Goal: Task Accomplishment & Management: Use online tool/utility

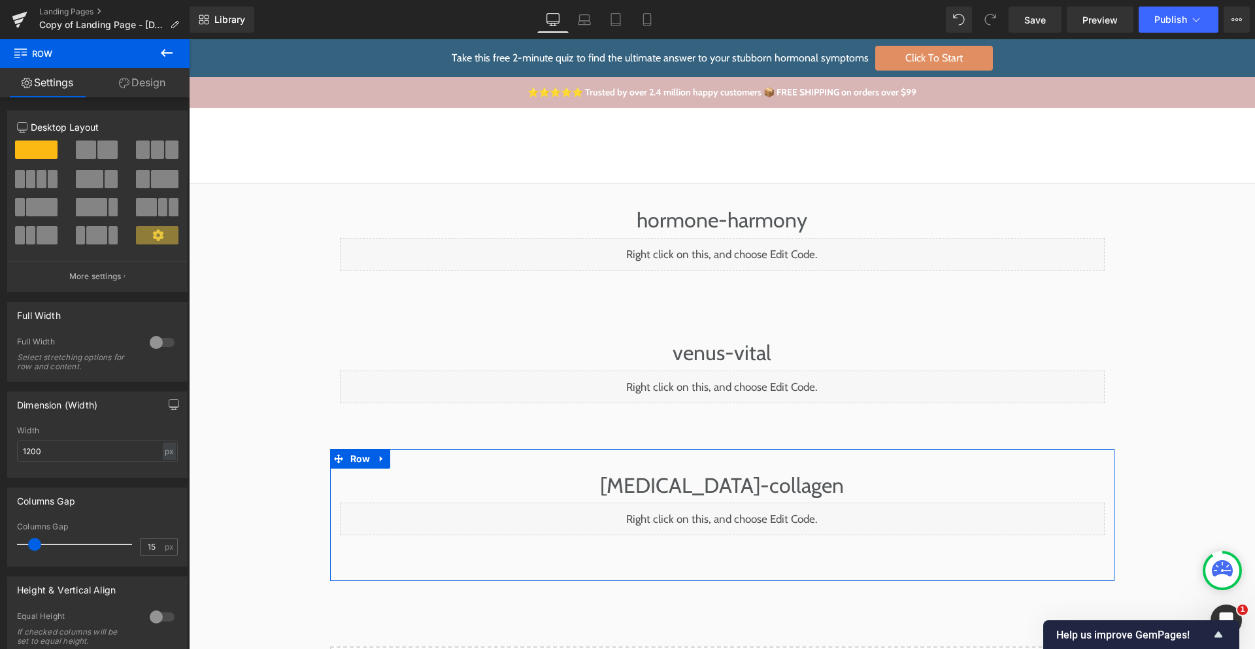
click at [714, 517] on div "Liquid" at bounding box center [722, 519] width 765 height 33
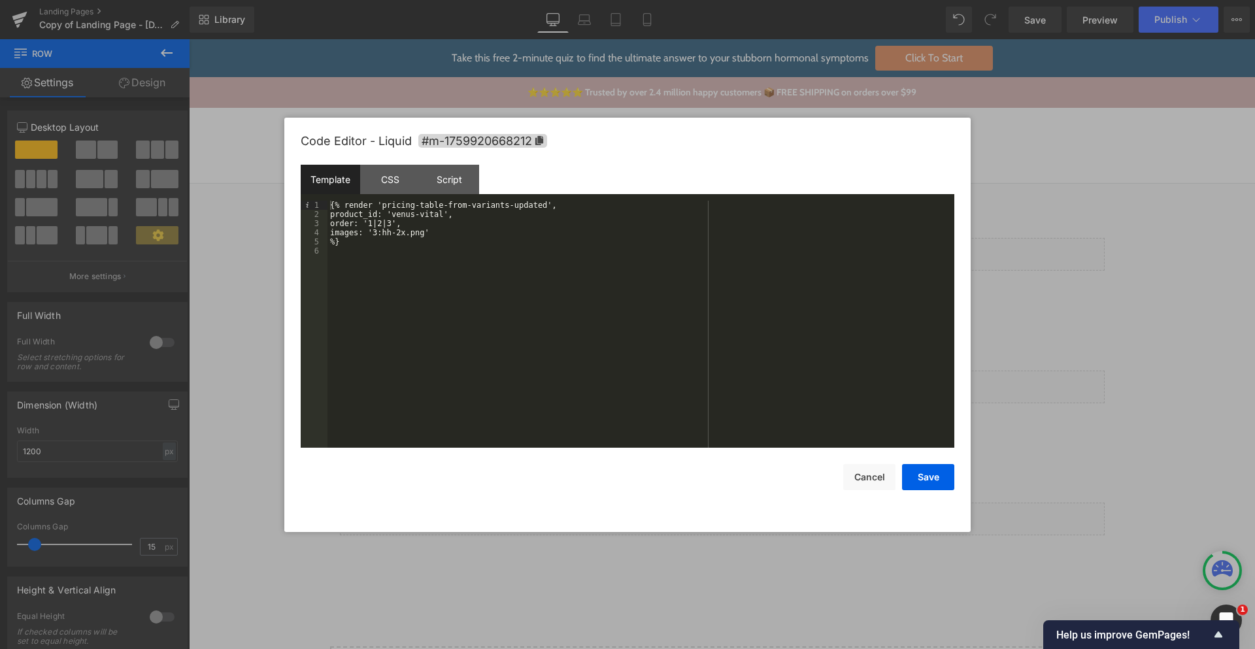
click at [534, 207] on div "{% render 'pricing-table-from-variants-updated', product_id: 'venus-vital', ord…" at bounding box center [641, 333] width 627 height 265
drag, startPoint x: 534, startPoint y: 207, endPoint x: 408, endPoint y: 211, distance: 126.3
click at [403, 205] on div "{% render 'pricing-table-from-variants-updated', product_id: 'venus-vital', ord…" at bounding box center [641, 333] width 627 height 265
click at [411, 212] on div "{% render 'pricing-table-from-variants-updated', product_id: 'venus-vital', ord…" at bounding box center [641, 333] width 627 height 265
drag, startPoint x: 411, startPoint y: 212, endPoint x: 434, endPoint y: 216, distance: 23.3
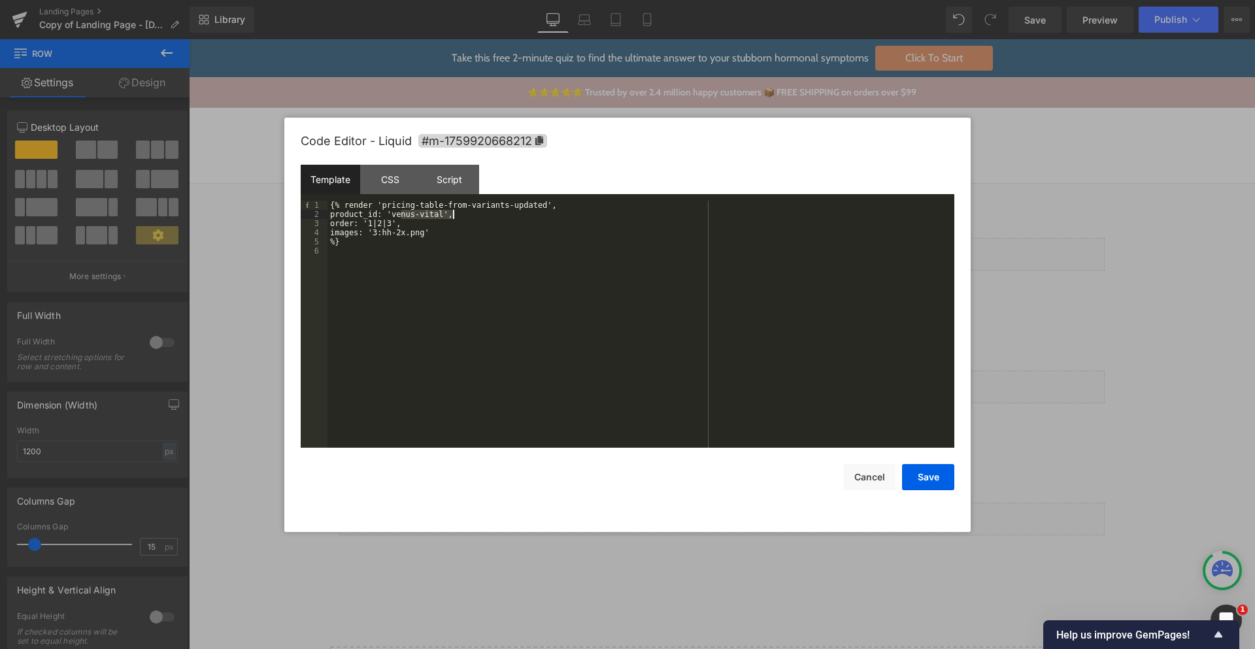
click at [434, 216] on div "{% render 'pricing-table-from-variants-updated', product_id: 'venus-vital', ord…" at bounding box center [641, 333] width 627 height 265
click at [468, 235] on div "{% render 'pricing-table-from-variants-updated', product_id: 'prebiotic-collage…" at bounding box center [641, 333] width 627 height 265
click at [932, 471] on button "Save" at bounding box center [928, 477] width 52 height 26
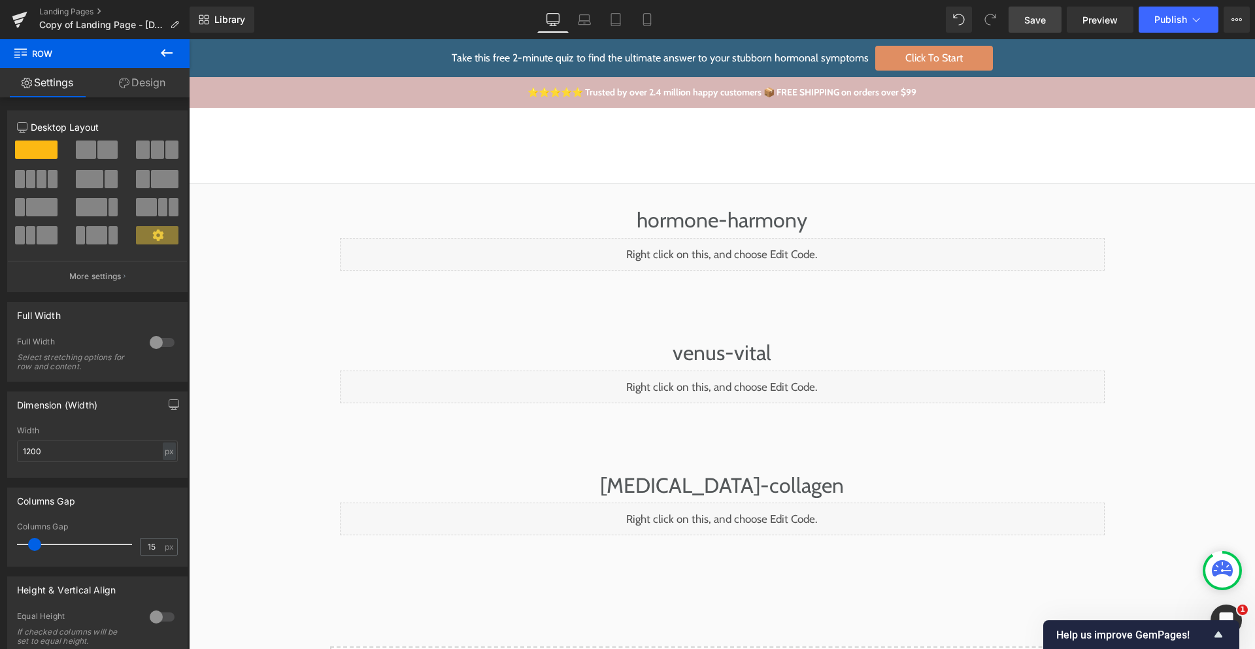
click at [1026, 13] on span "Save" at bounding box center [1036, 20] width 22 height 14
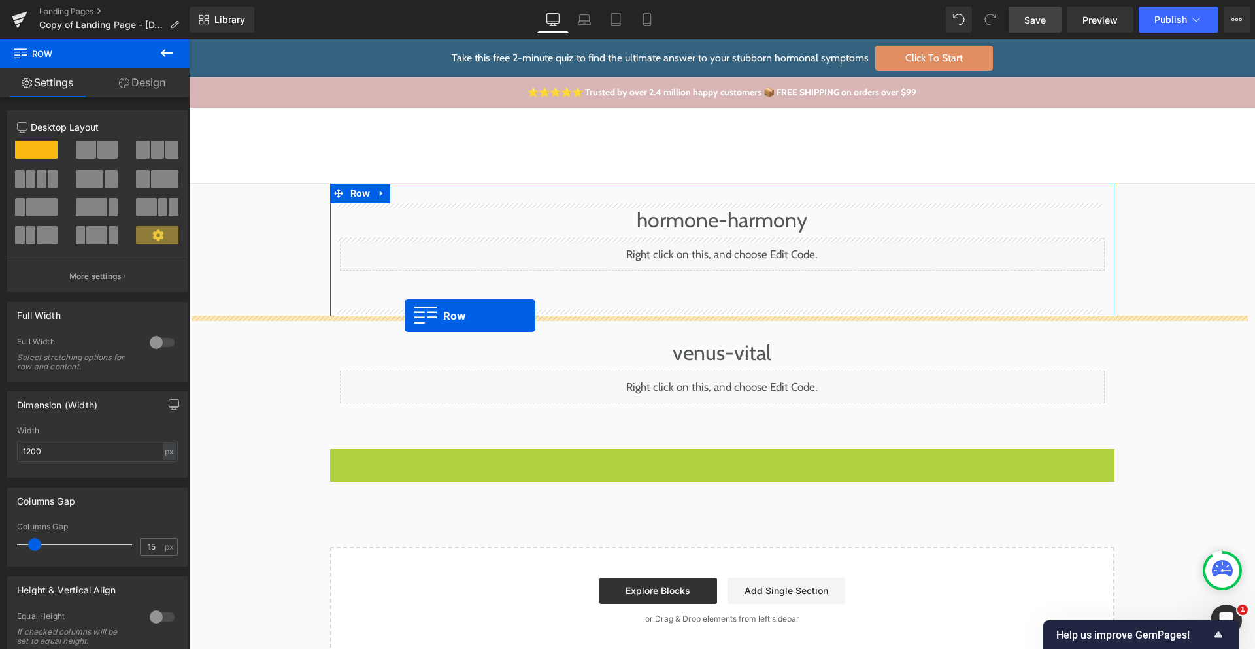
drag, startPoint x: 338, startPoint y: 461, endPoint x: 405, endPoint y: 316, distance: 159.8
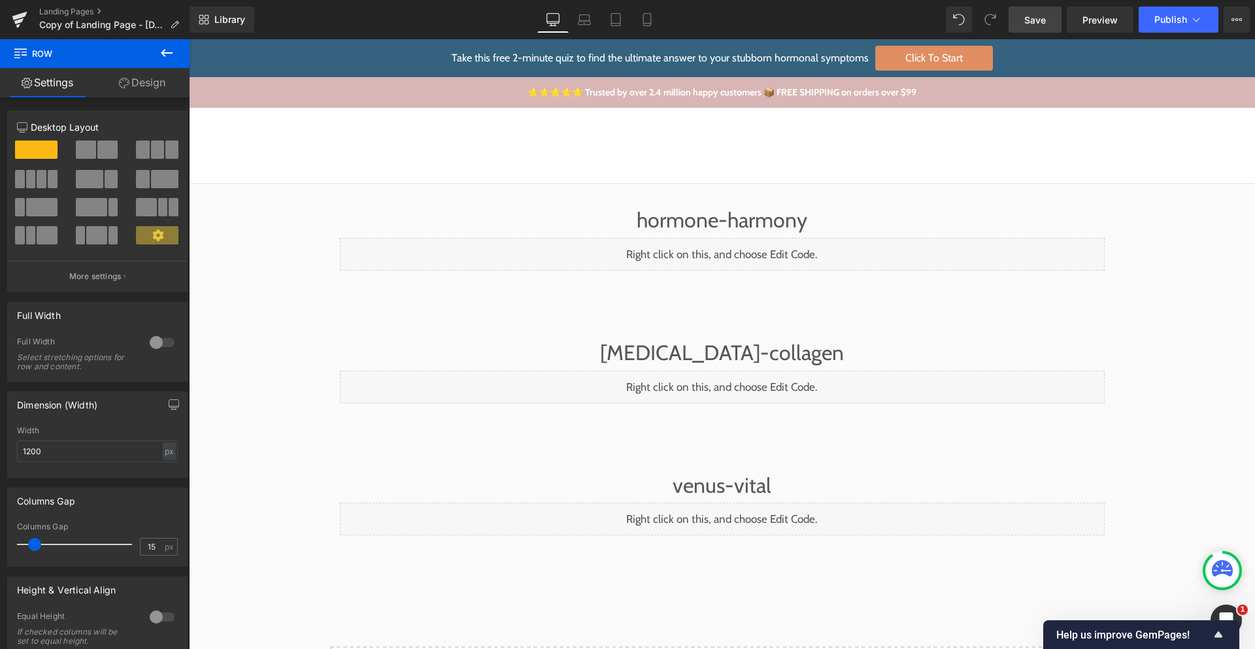
click at [1031, 27] on link "Save" at bounding box center [1035, 20] width 53 height 26
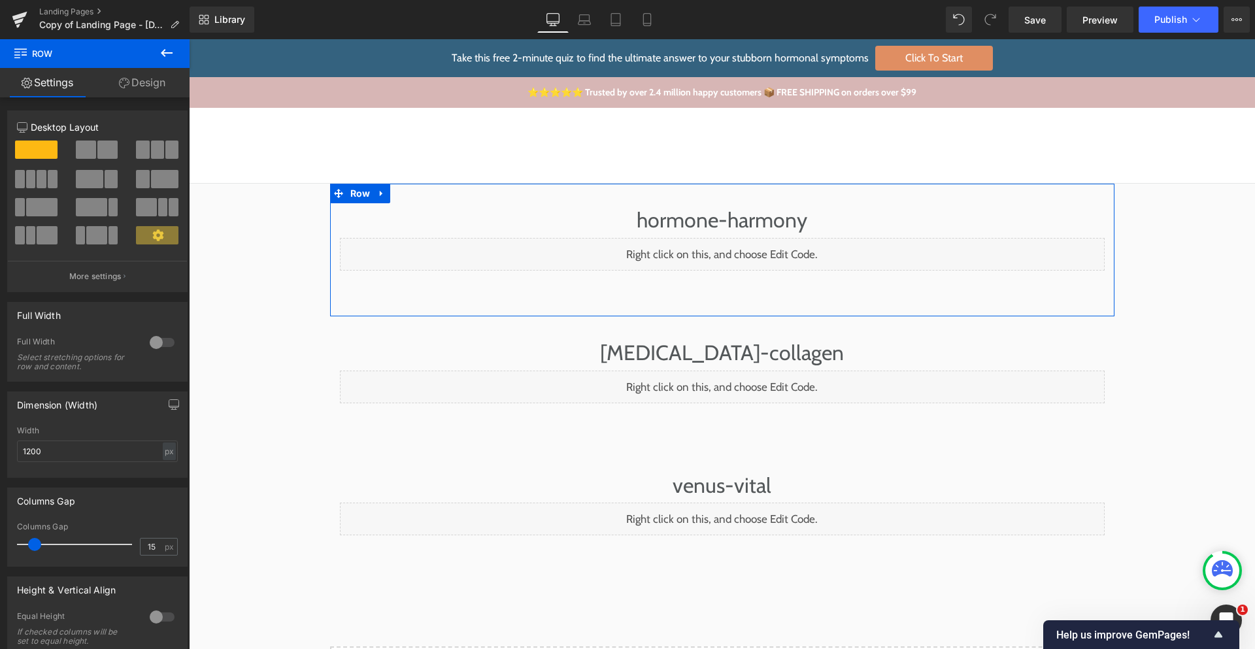
click at [738, 250] on div "Liquid" at bounding box center [722, 254] width 765 height 33
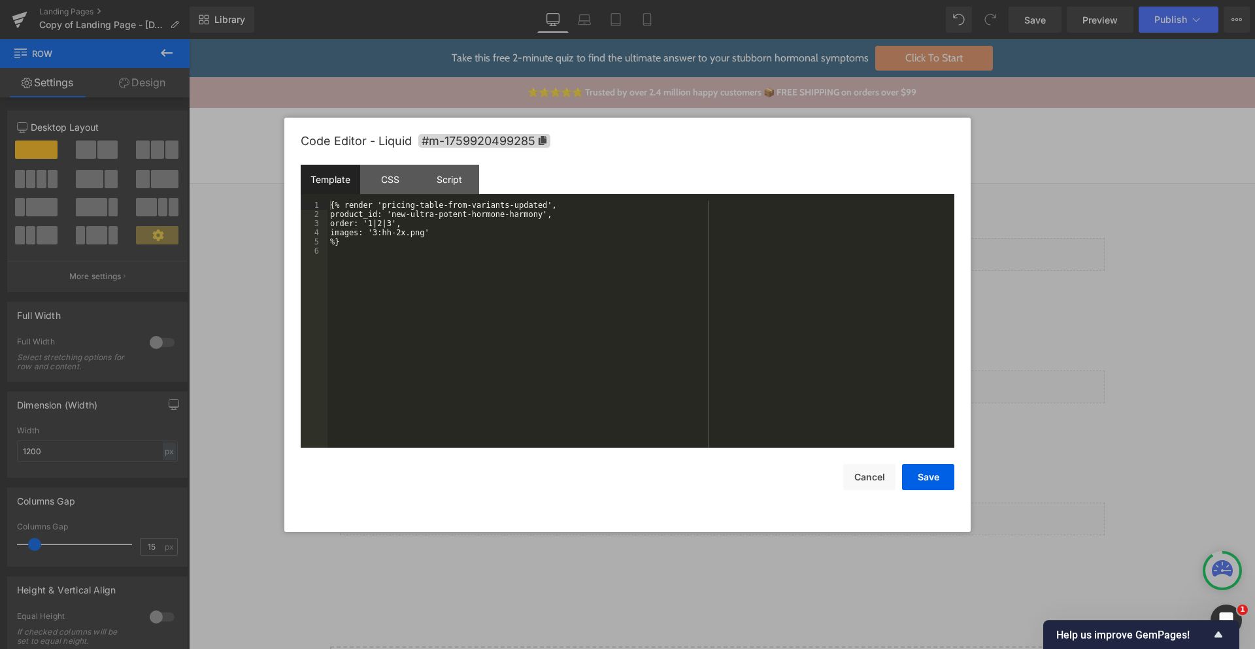
click at [443, 232] on div "{% render 'pricing-table-from-variants-updated', product_id: 'new-ultra-potent-…" at bounding box center [641, 333] width 627 height 265
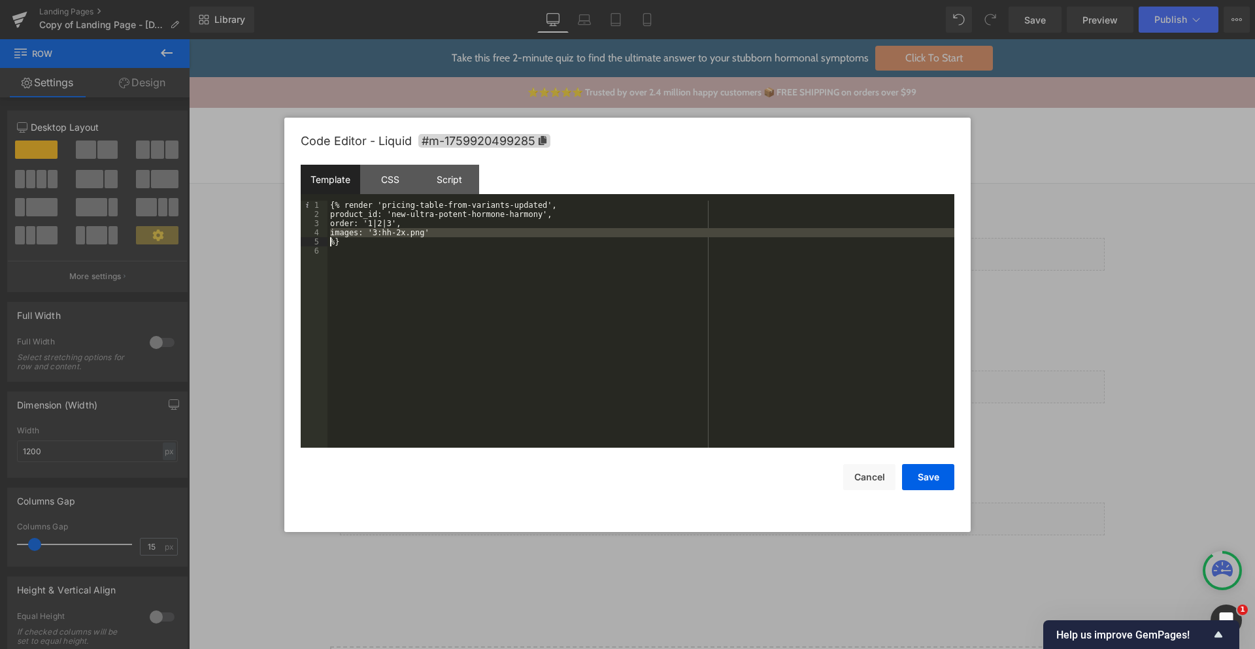
click at [443, 232] on div "{% render 'pricing-table-from-variants-updated', product_id: 'new-ultra-potent-…" at bounding box center [641, 333] width 627 height 265
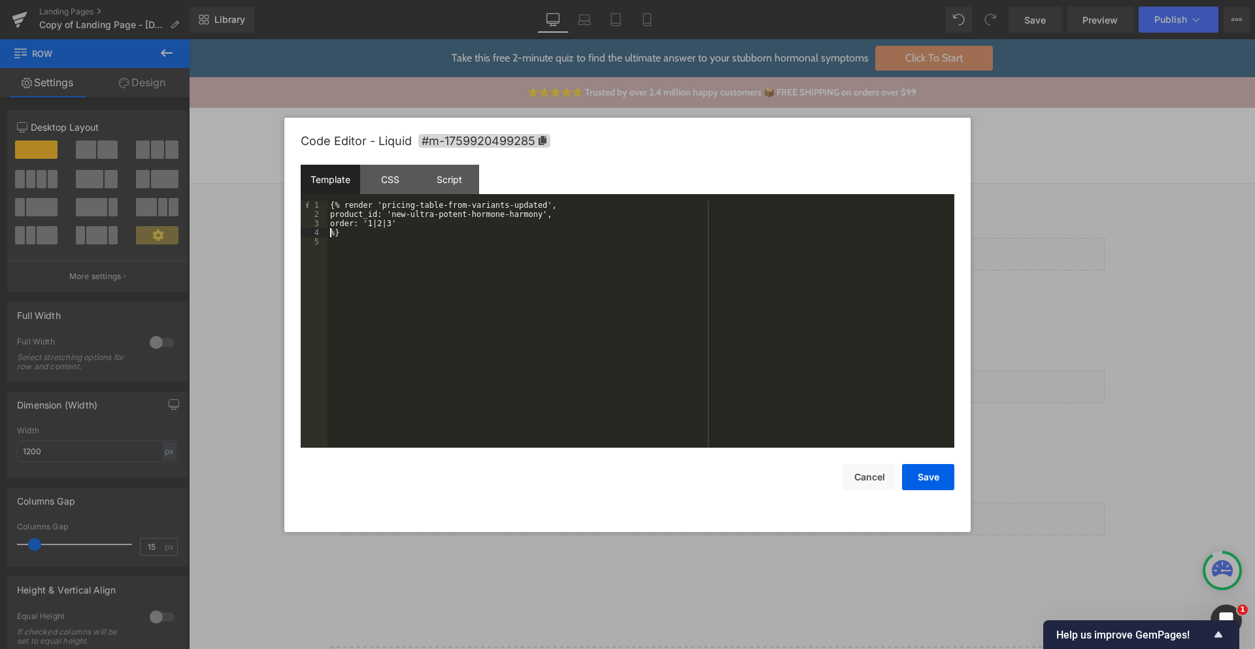
click at [423, 224] on div "{% render 'pricing-table-from-variants-updated', product_id: 'new-ultra-potent-…" at bounding box center [641, 333] width 627 height 265
click at [915, 476] on button "Save" at bounding box center [928, 477] width 52 height 26
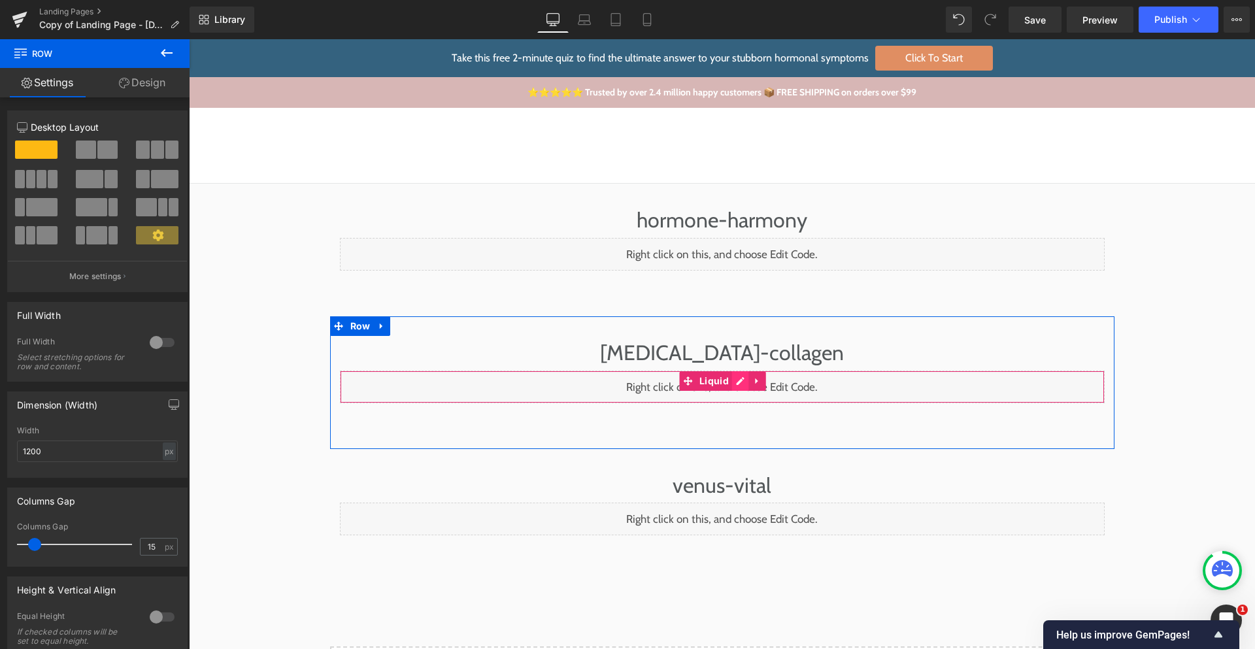
click at [735, 380] on div "Liquid" at bounding box center [722, 387] width 765 height 33
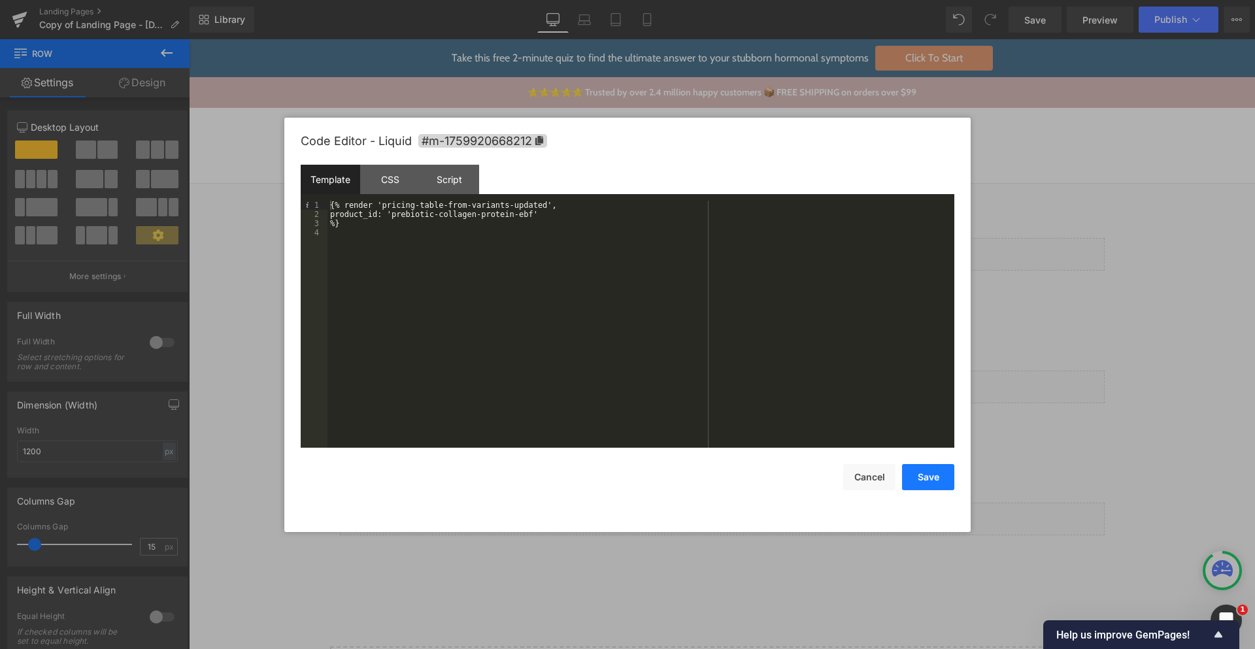
click at [923, 469] on button "Save" at bounding box center [928, 477] width 52 height 26
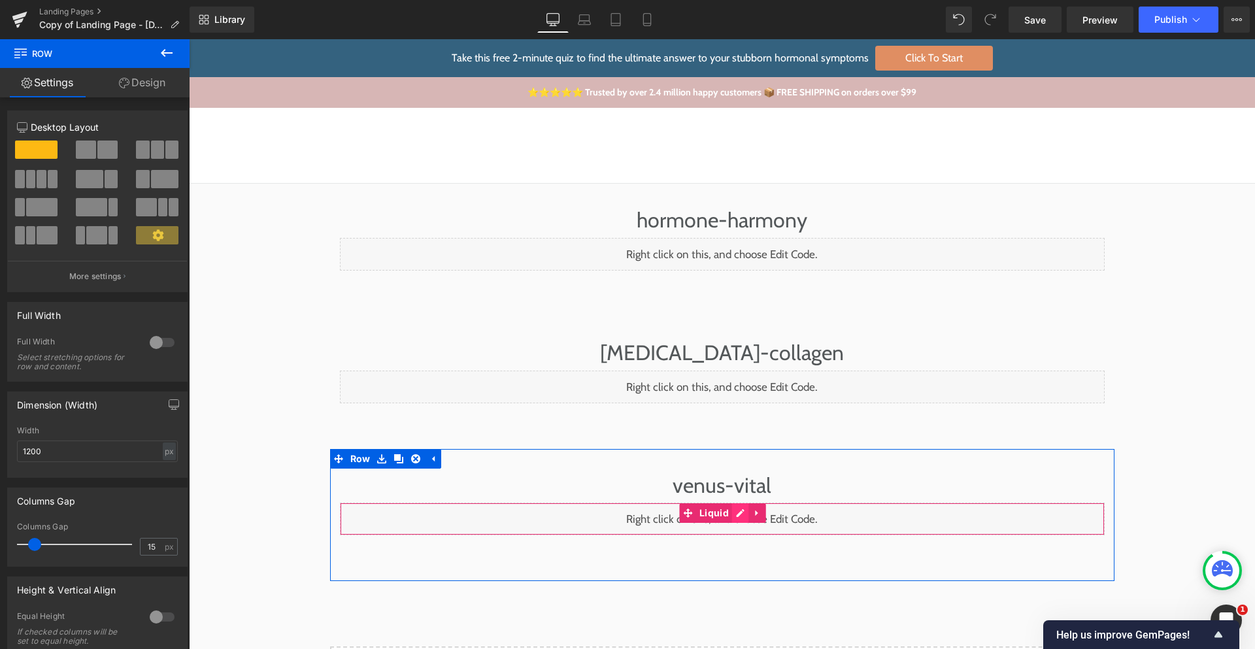
click at [730, 512] on div "Liquid" at bounding box center [722, 519] width 765 height 33
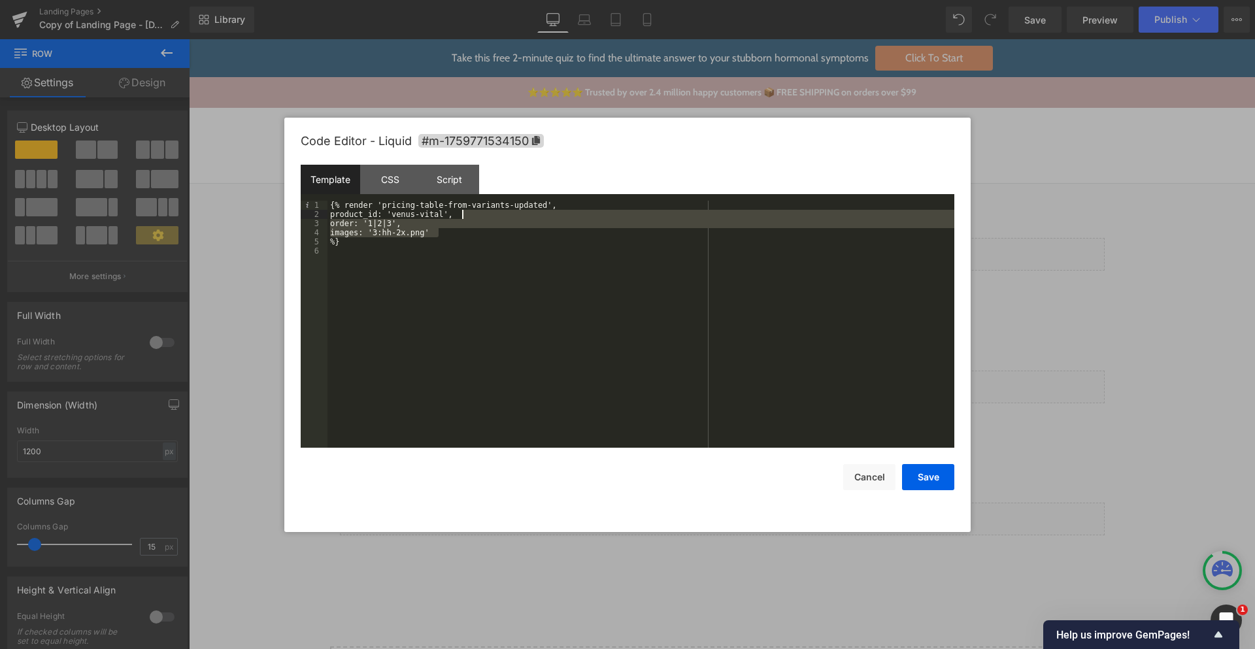
drag, startPoint x: 460, startPoint y: 223, endPoint x: 464, endPoint y: 218, distance: 7.0
click at [464, 218] on div "{% render 'pricing-table-from-variants-updated', product_id: 'venus-vital', ord…" at bounding box center [641, 333] width 627 height 265
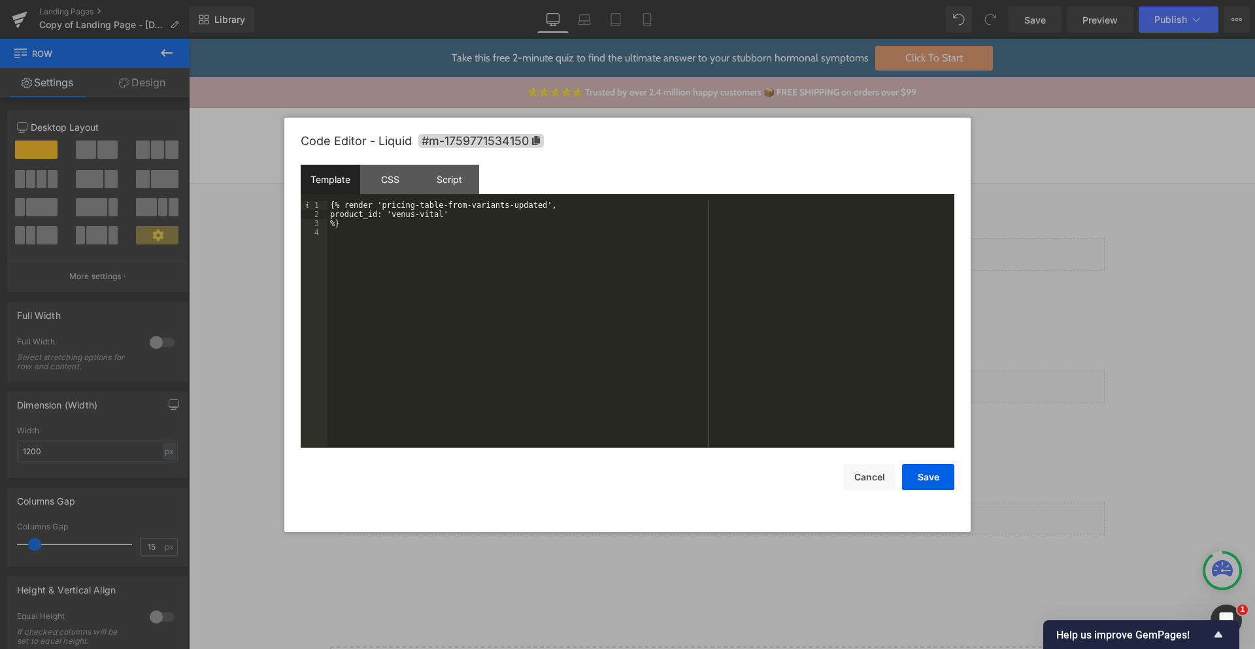
click at [934, 497] on div "Code Editor - Liquid #m-1759771534150 Template CSS Script Data 1 2 3 4 {% rende…" at bounding box center [628, 325] width 654 height 415
drag, startPoint x: 932, startPoint y: 475, endPoint x: 938, endPoint y: 457, distance: 19.2
click at [932, 475] on button "Save" at bounding box center [928, 477] width 52 height 26
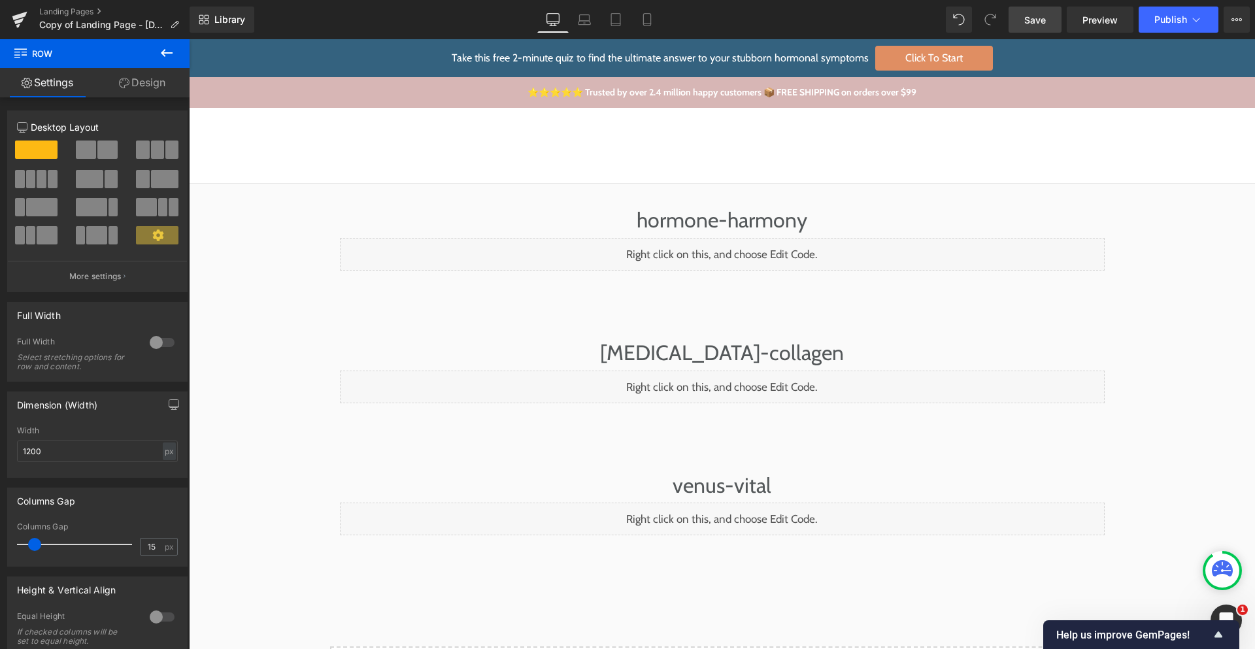
click at [1032, 17] on span "Save" at bounding box center [1036, 20] width 22 height 14
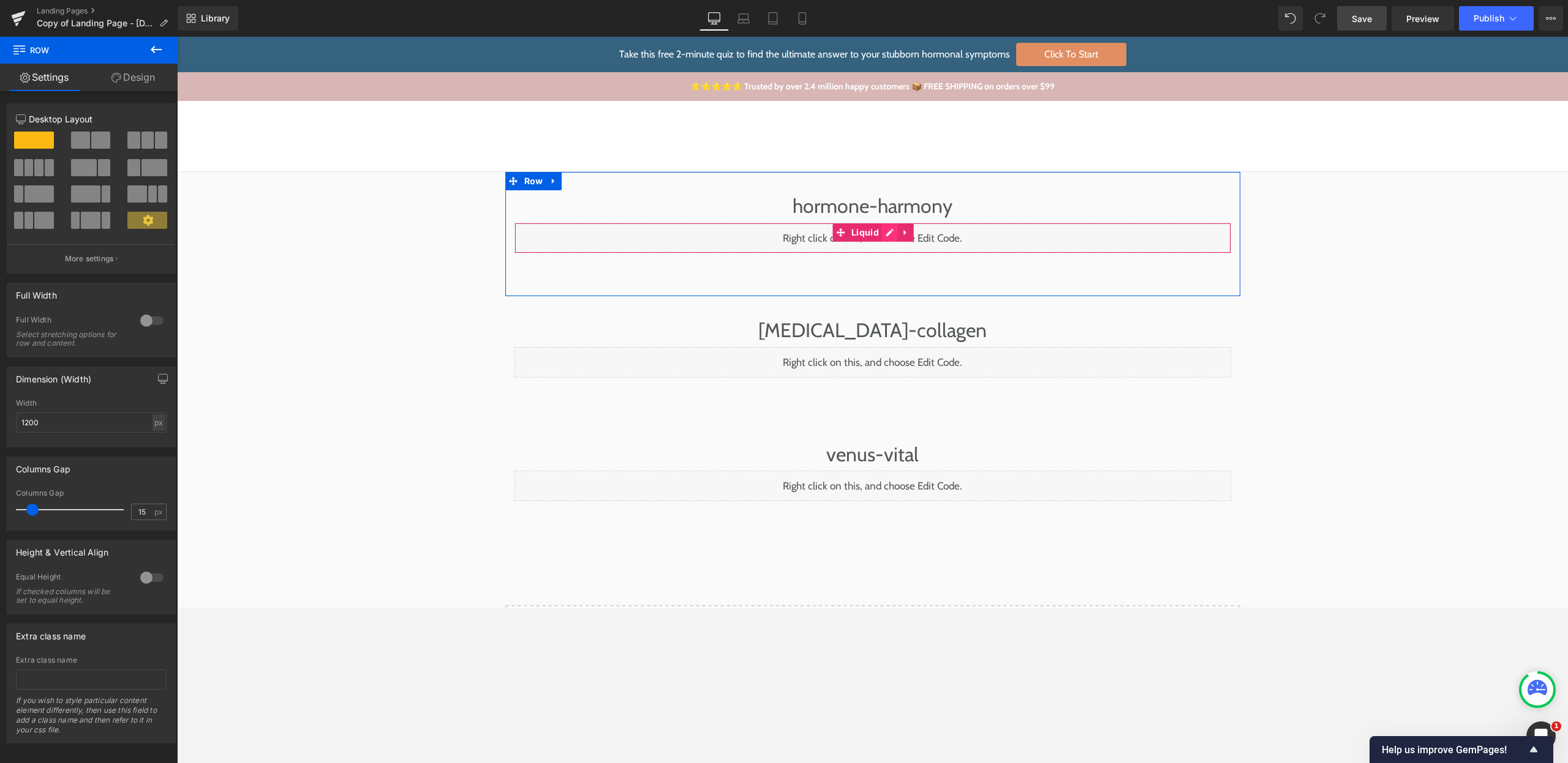
click at [883, 232] on div "Liquid" at bounding box center [872, 238] width 717 height 31
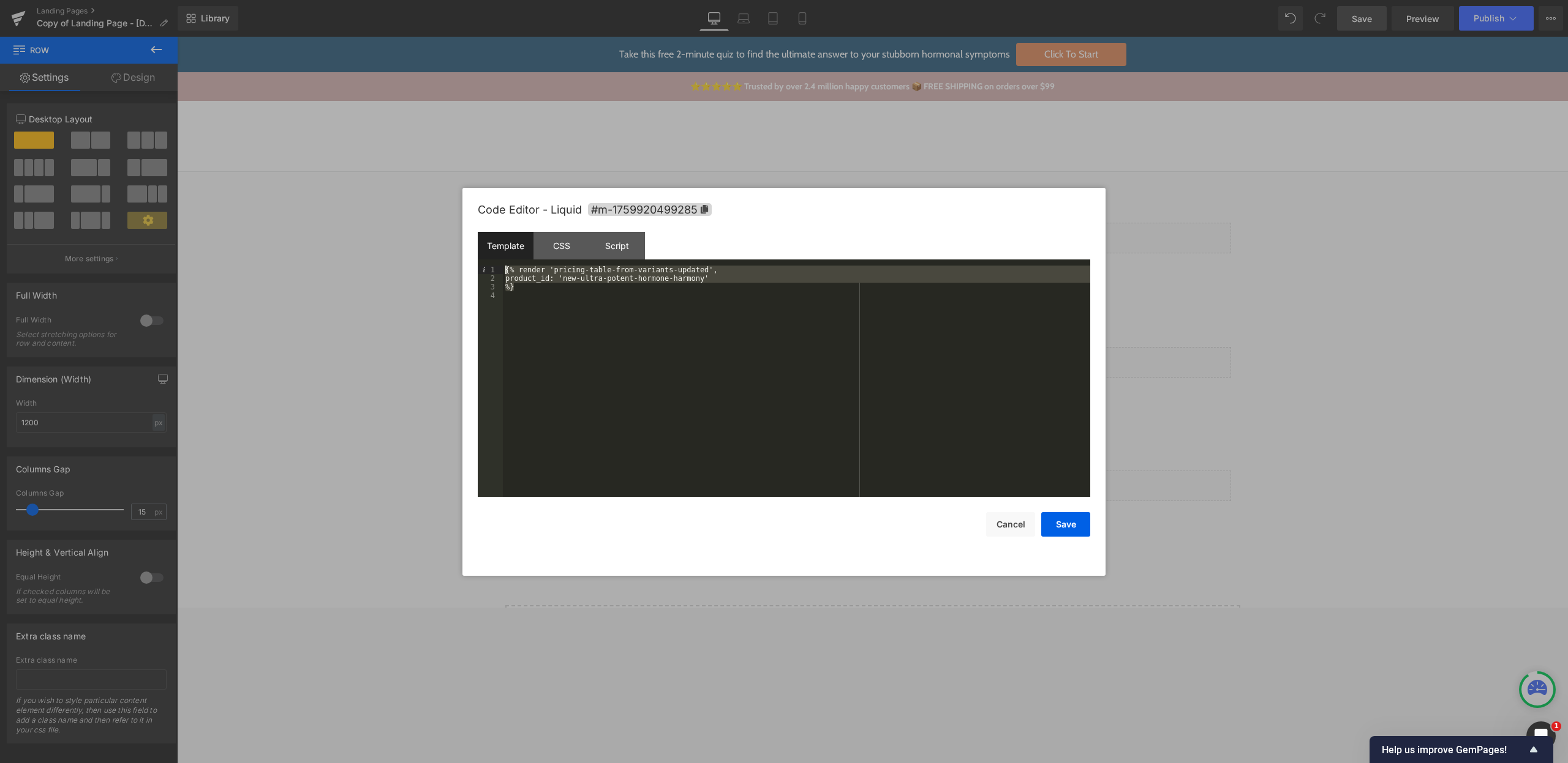
drag, startPoint x: 521, startPoint y: 287, endPoint x: 496, endPoint y: 259, distance: 37.5
click at [496, 259] on div "Template CSS Script Data 1 2 3 4 {% render 'pricing-table-from-variants-updated…" at bounding box center [784, 364] width 613 height 265
click at [568, 306] on div "{% render 'pricing-table-from-variants-updated', product_id: 'new-ultra-potent-…" at bounding box center [796, 389] width 587 height 248
drag, startPoint x: 496, startPoint y: 280, endPoint x: 477, endPoint y: 268, distance: 22.5
click at [478, 268] on pre "1 2 3 4 {% render 'pricing-table-from-variants-updated', product_id: 'new-ultra…" at bounding box center [784, 381] width 613 height 231
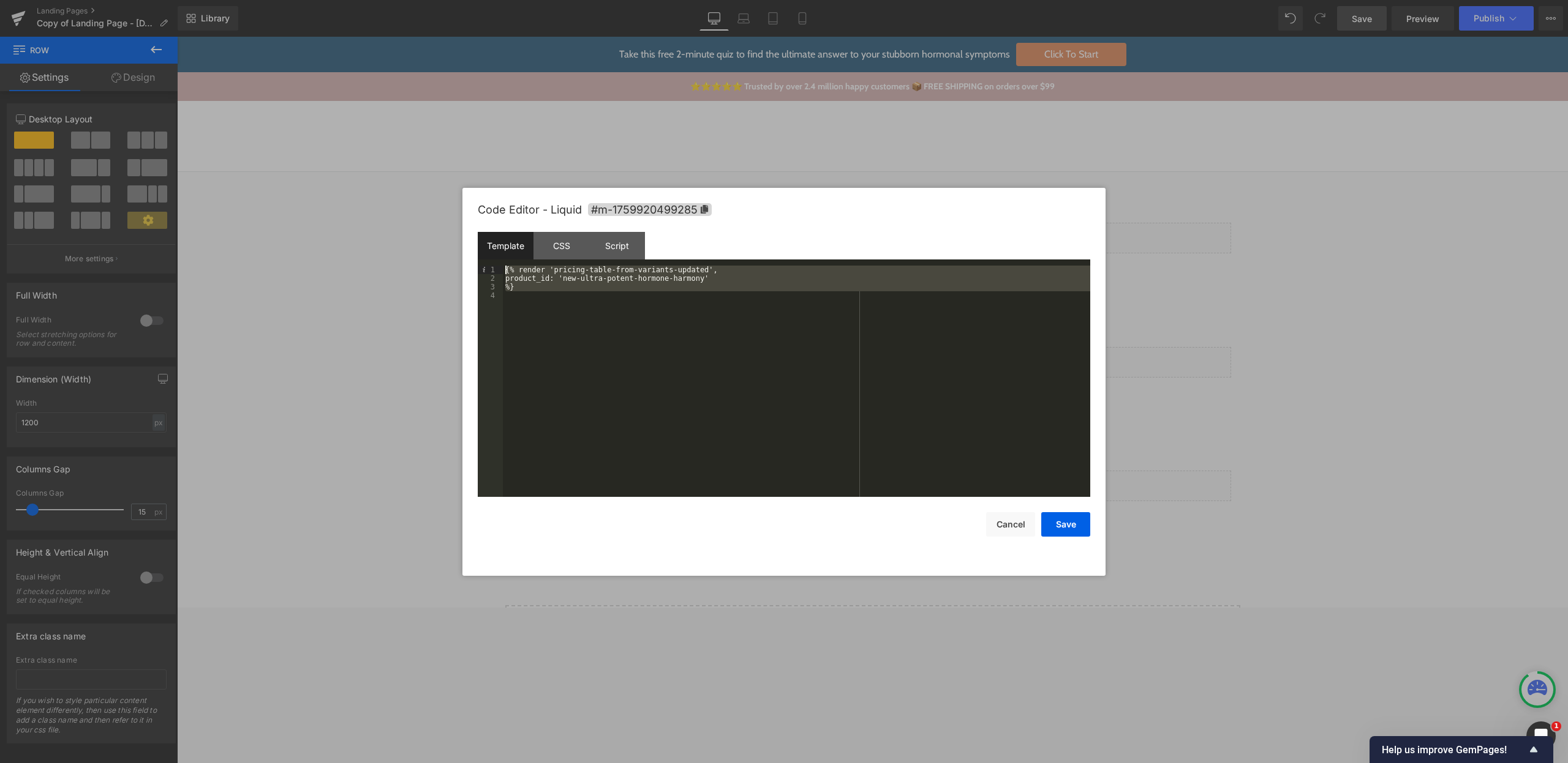
click at [584, 279] on div "{% render 'pricing-table-from-variants-updated', product_id: 'new-ultra-potent-…" at bounding box center [796, 389] width 587 height 248
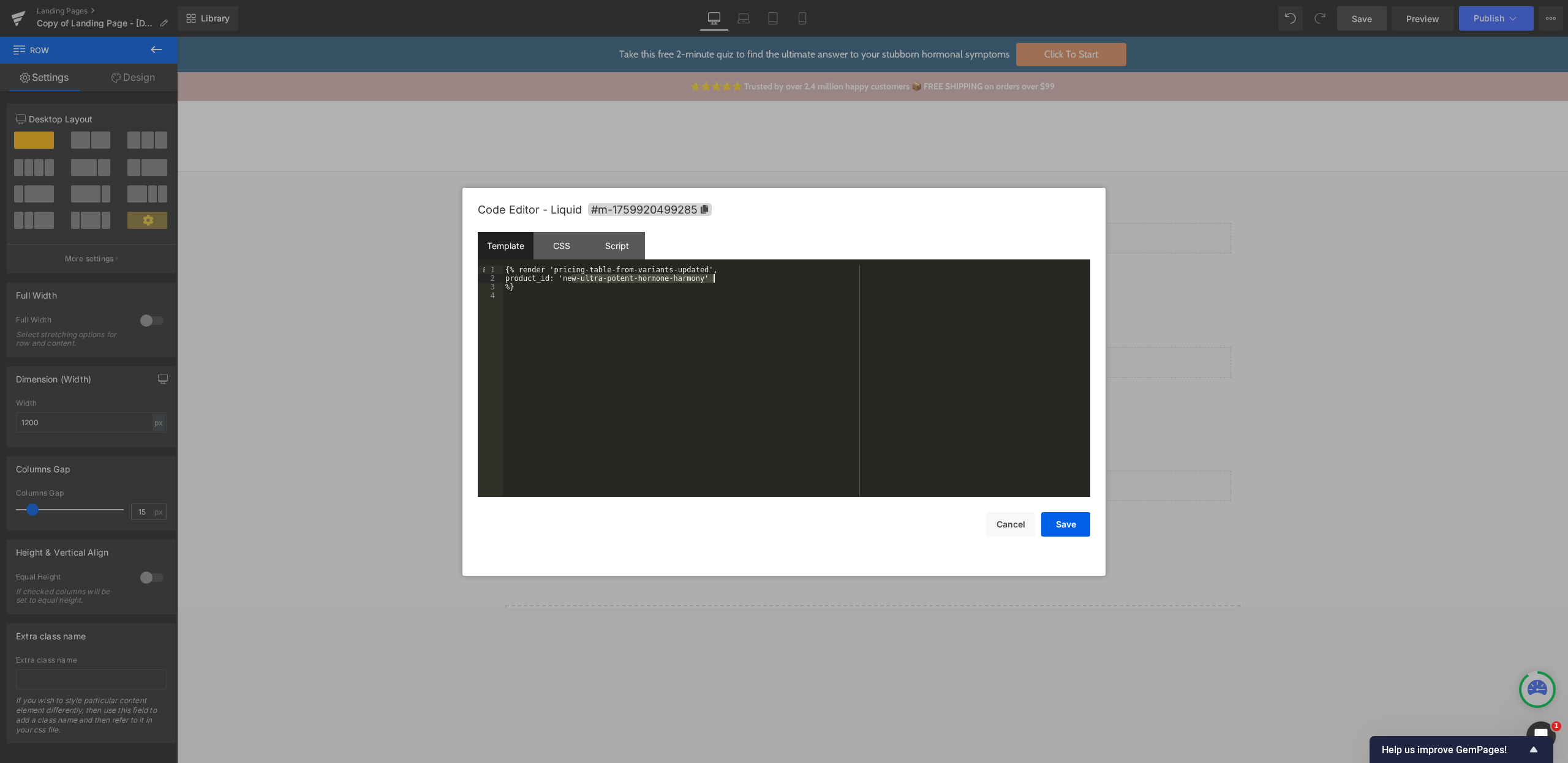
drag, startPoint x: 584, startPoint y: 279, endPoint x: 703, endPoint y: 275, distance: 119.1
click at [703, 275] on div "{% render 'pricing-table-from-variants-updated', product_id: 'new-ultra-potent-…" at bounding box center [796, 389] width 587 height 248
click at [664, 300] on div "{% render 'pricing-table-from-variants-updated', product_id: 'new-ultra-potent-…" at bounding box center [796, 389] width 587 height 248
drag, startPoint x: 552, startPoint y: 289, endPoint x: 417, endPoint y: 246, distance: 141.7
click at [417, 246] on body "Row You are previewing how the will restyle your page. You can not edit Element…" at bounding box center [784, 381] width 1568 height 763
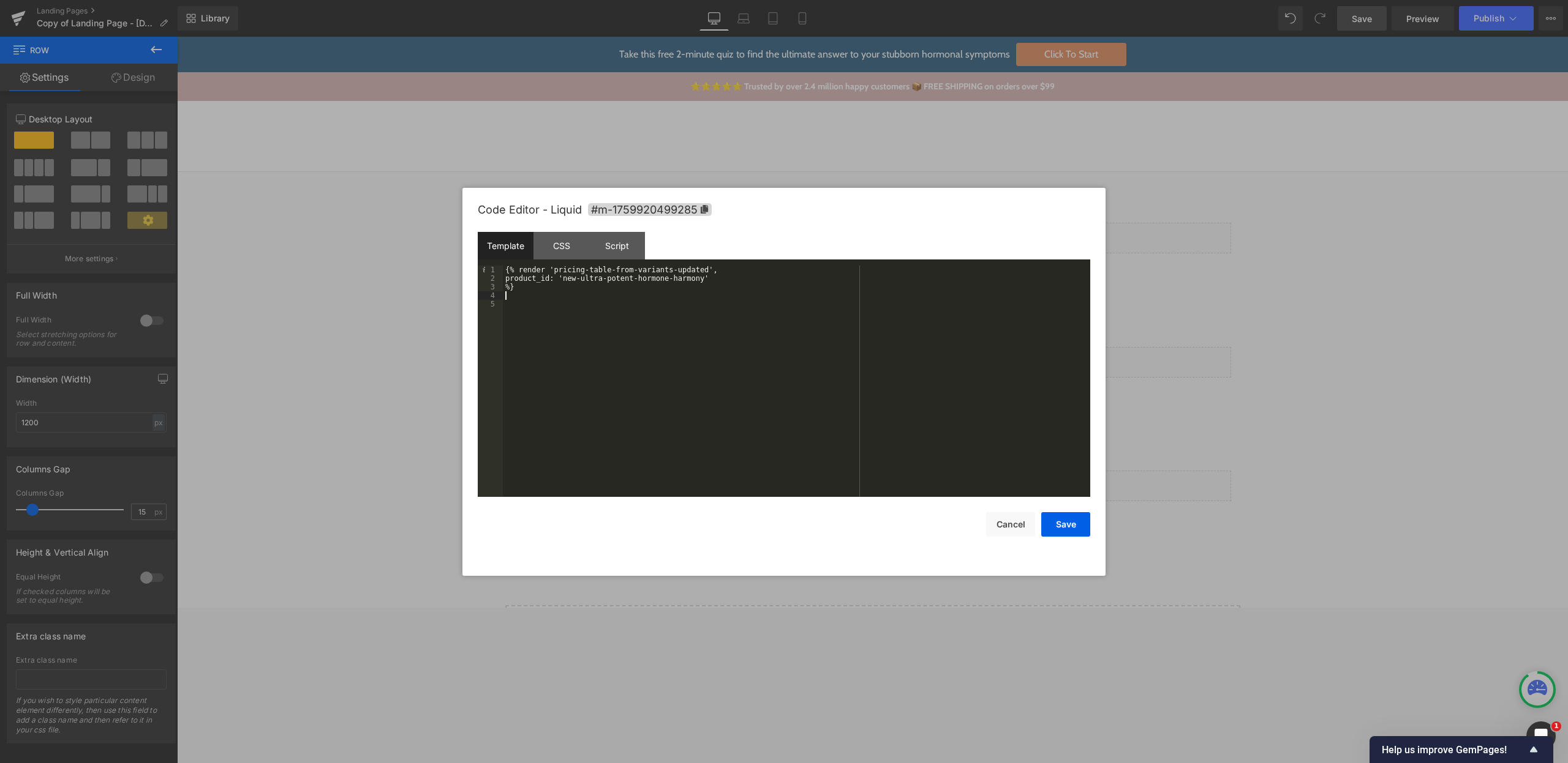
paste textarea
click at [1065, 525] on button "Save" at bounding box center [1066, 524] width 49 height 24
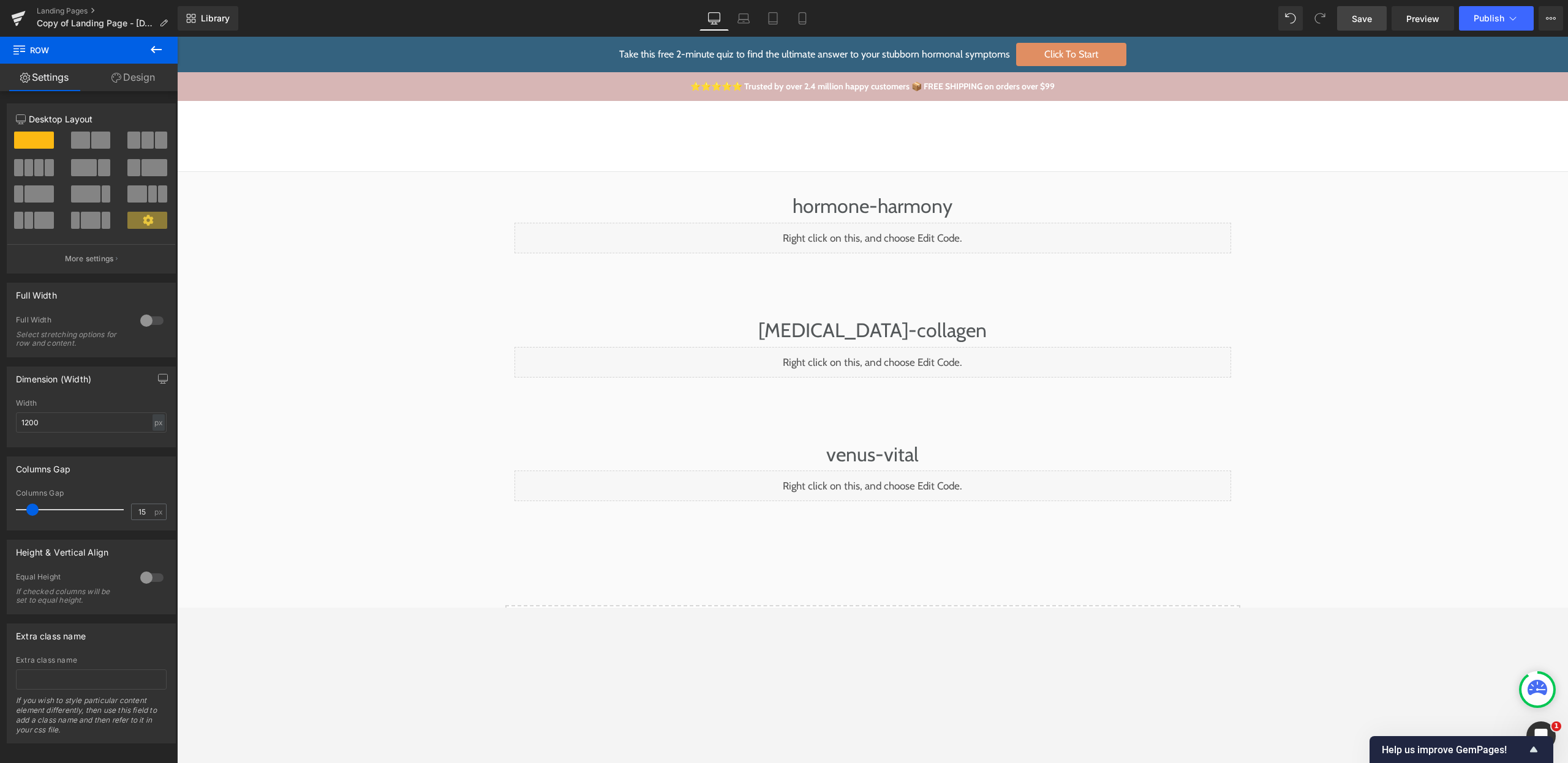
click at [1176, 22] on span "Save" at bounding box center [1362, 19] width 21 height 13
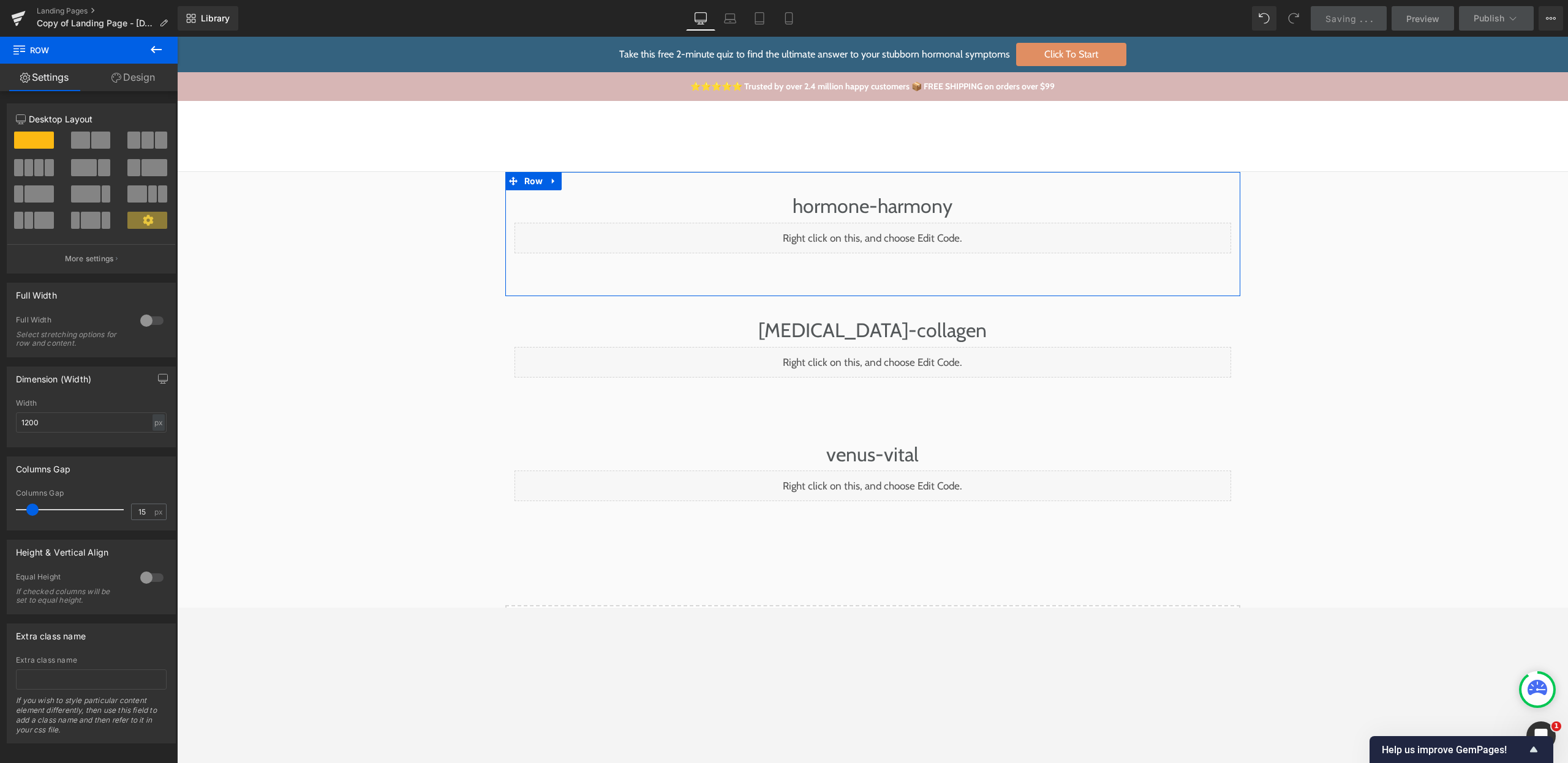
click at [883, 235] on div "Liquid" at bounding box center [872, 238] width 717 height 31
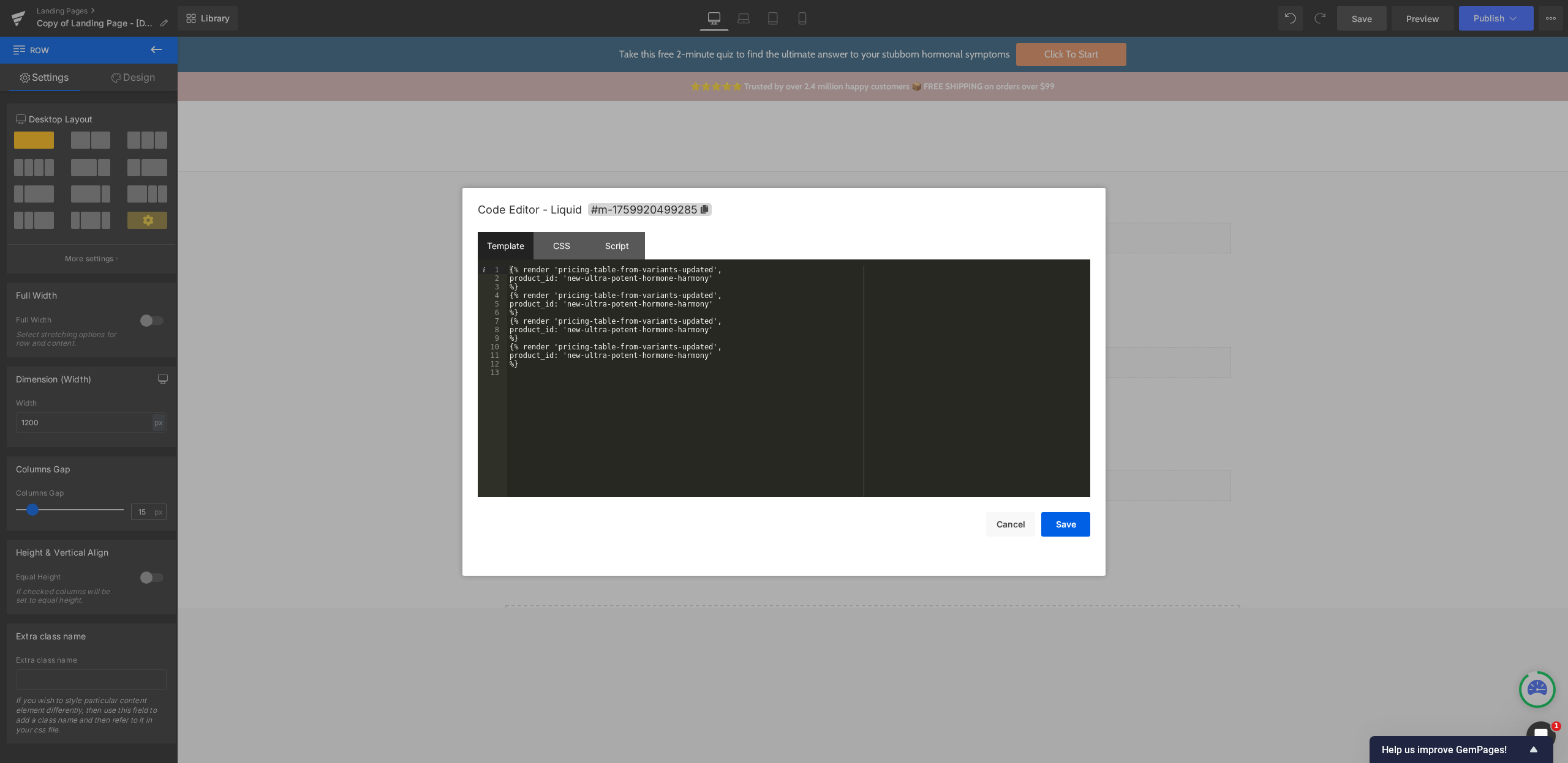
click at [725, 279] on div "{% render 'pricing-table-from-variants-updated', product_id: 'new-ultra-potent-…" at bounding box center [798, 389] width 584 height 248
click at [731, 302] on div "{% render 'pricing-table-from-variants-updated', product_id: 'new-ultra-potent-…" at bounding box center [798, 389] width 584 height 248
click at [720, 339] on div "{% render 'pricing-table-from-variants-updated', product_id: 'new-ultra-potent-…" at bounding box center [798, 389] width 584 height 248
click at [597, 346] on div "{% render 'pricing-table-from-variants-updated', product_id: 'new-ultra-potent-…" at bounding box center [798, 389] width 584 height 248
click at [649, 345] on div "{% render 'pricing-table-from-variants-updated', product_id: 'new-ultra-potent-…" at bounding box center [798, 389] width 584 height 248
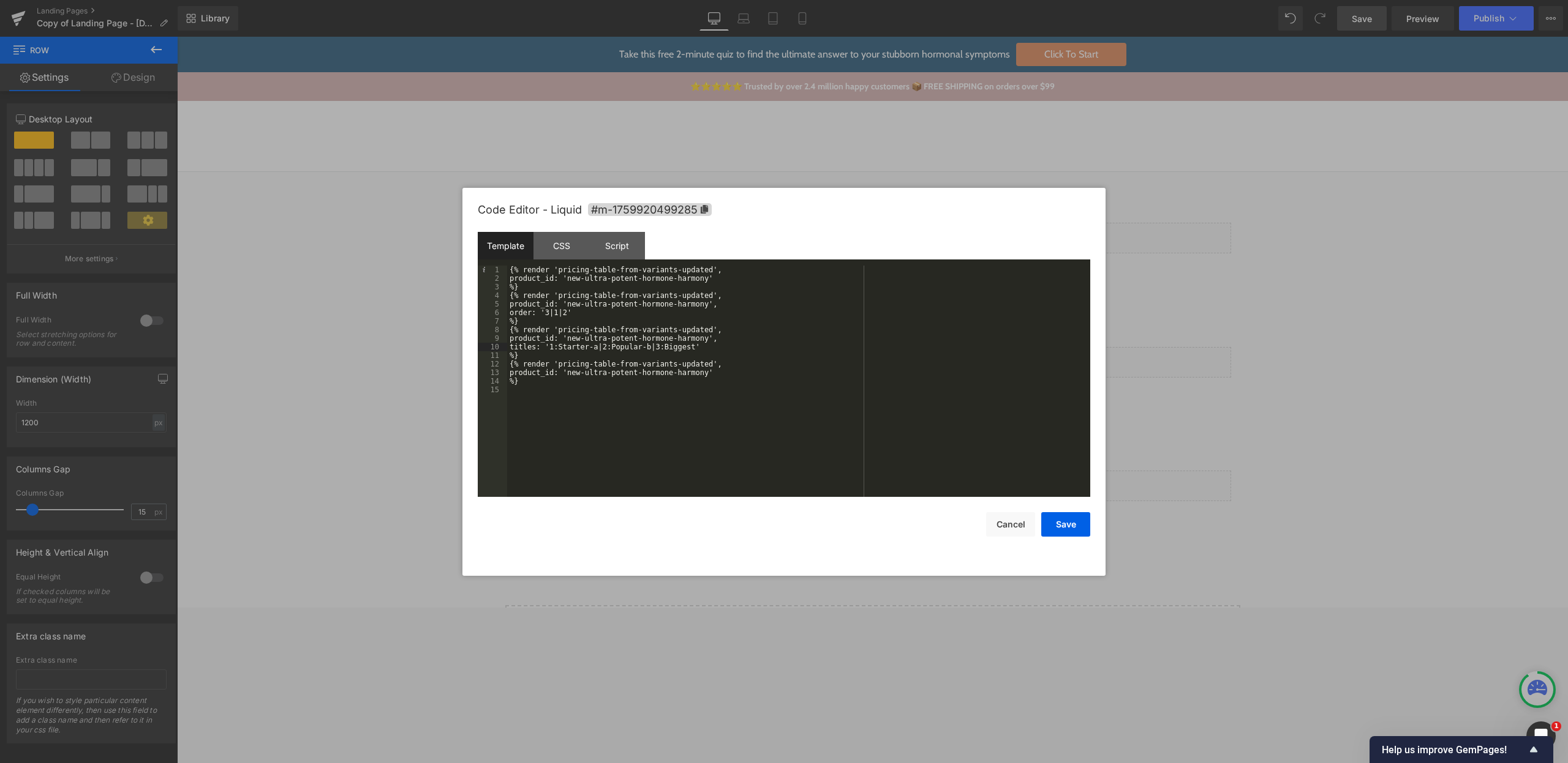
click at [704, 345] on div "{% render 'pricing-table-from-variants-updated', product_id: 'new-ultra-potent-…" at bounding box center [798, 389] width 584 height 248
click at [1077, 519] on button "Save" at bounding box center [1066, 524] width 49 height 24
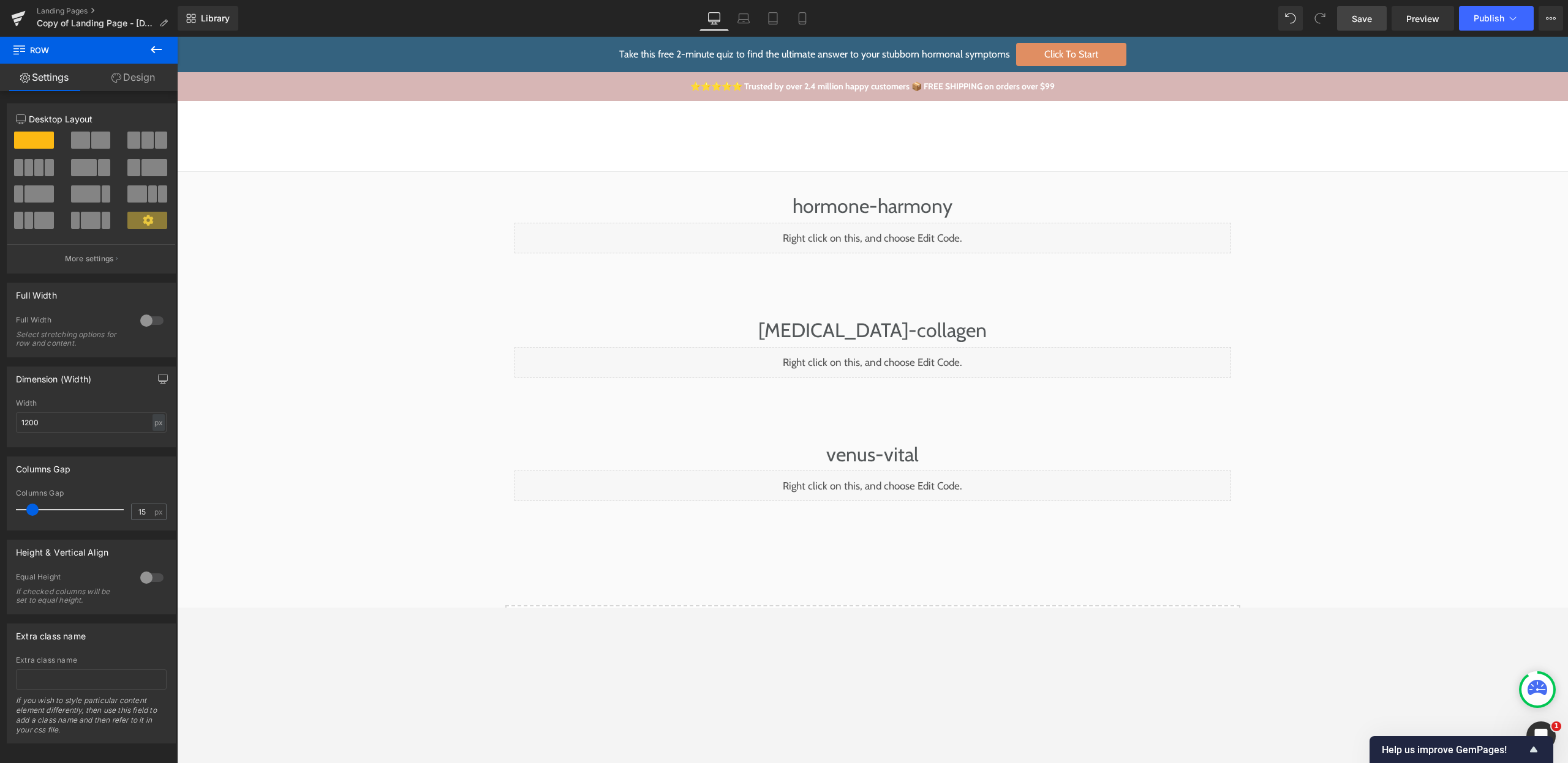
click at [1176, 14] on link "Save" at bounding box center [1361, 19] width 50 height 24
